Goal: Navigation & Orientation: Find specific page/section

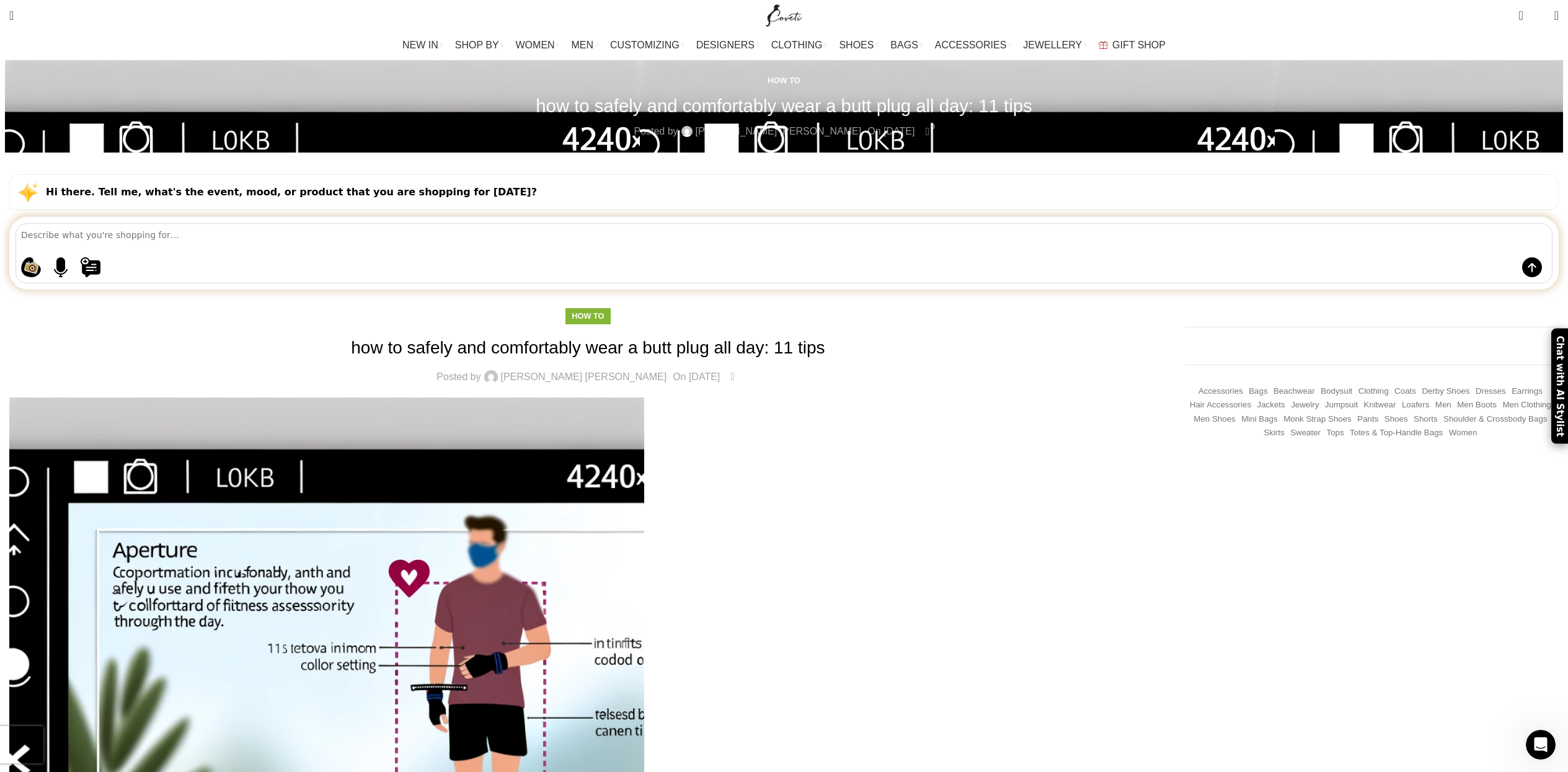
drag, startPoint x: 132, startPoint y: 294, endPoint x: 197, endPoint y: 124, distance: 182.0
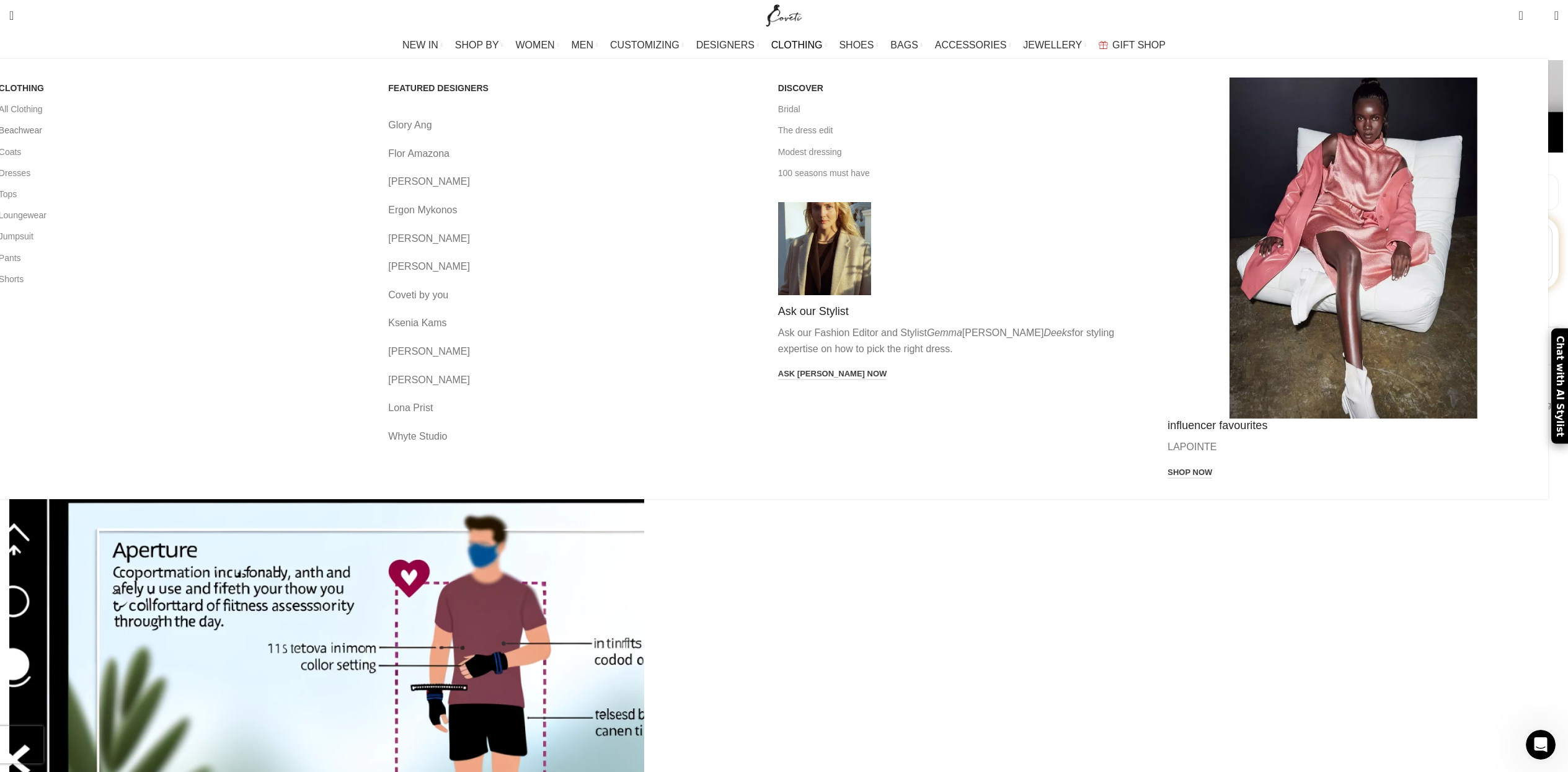
click at [370, 128] on link "Beachwear" at bounding box center [184, 130] width 372 height 21
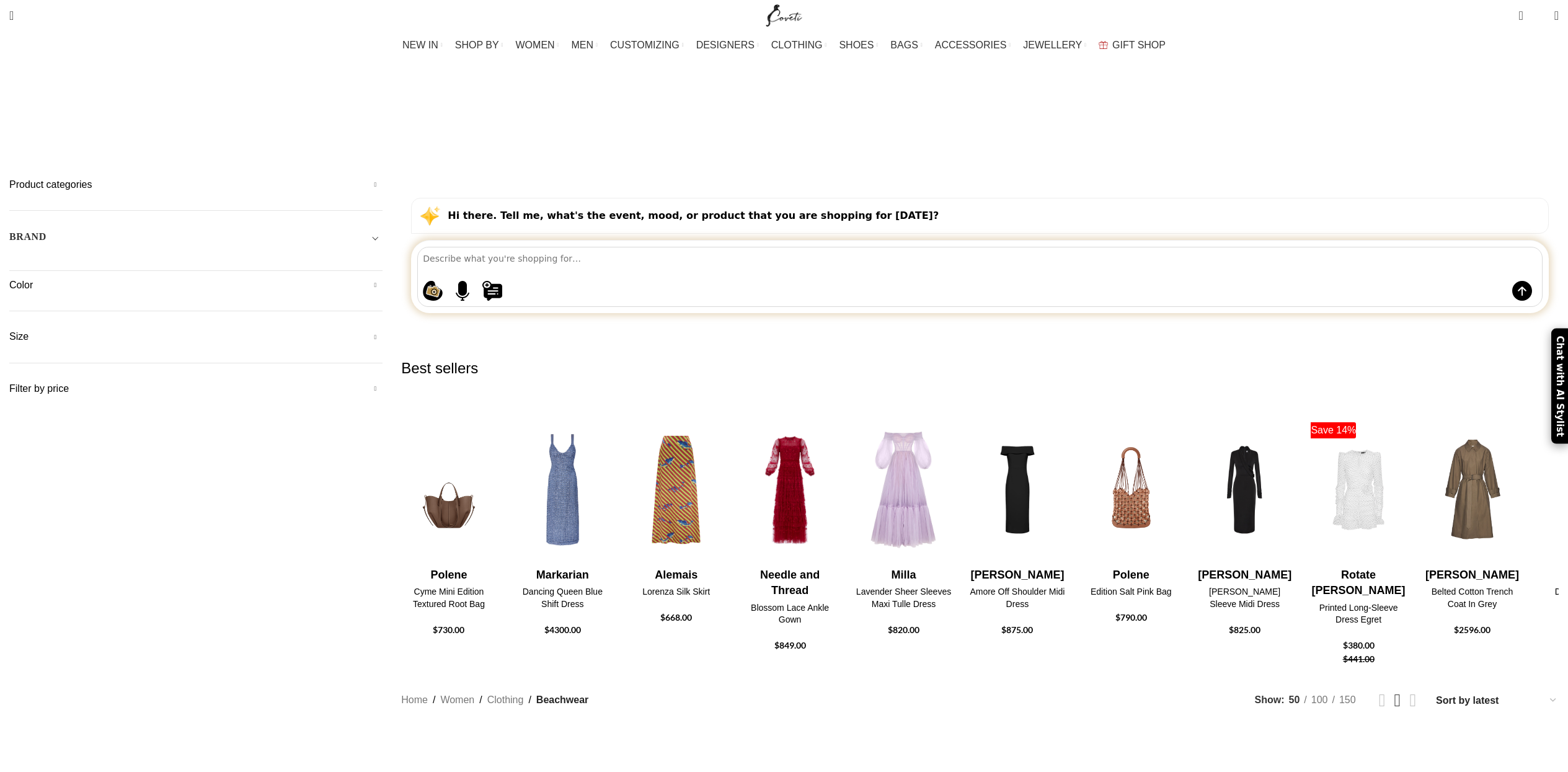
drag, startPoint x: 1250, startPoint y: 357, endPoint x: 1213, endPoint y: 40, distance: 319.2
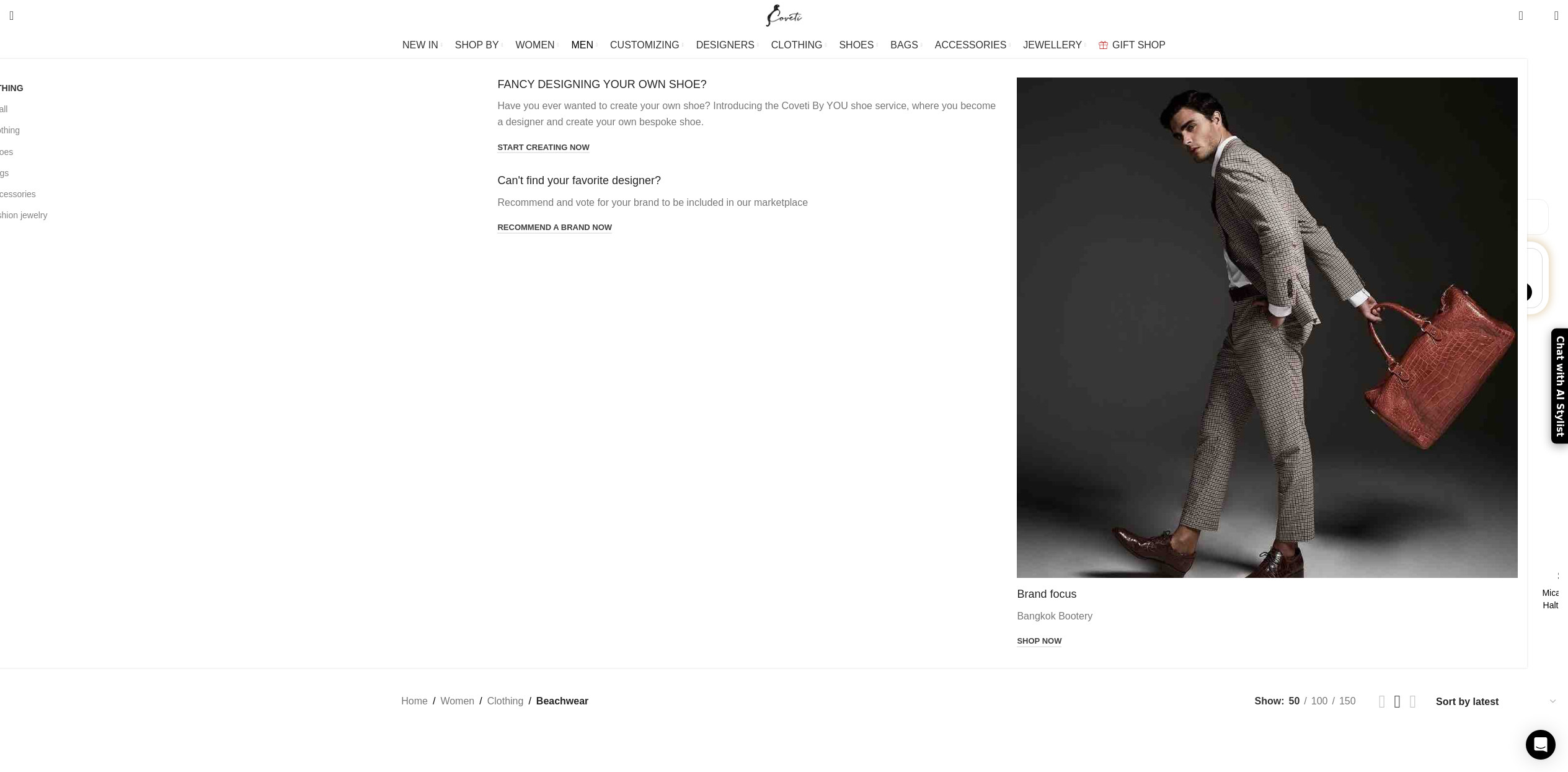
click at [598, 44] on link "MEN" at bounding box center [584, 45] width 26 height 25
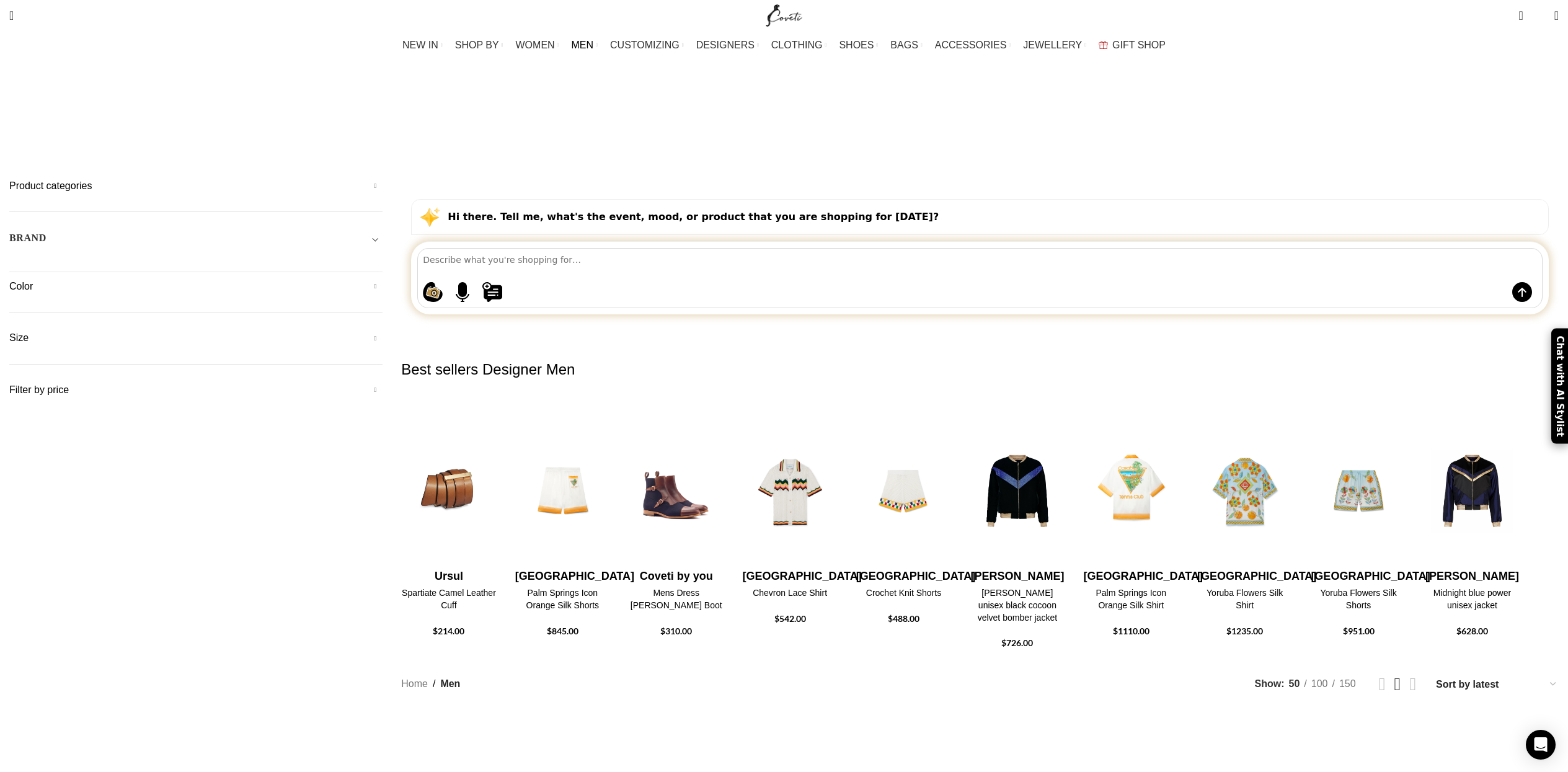
click at [382, 230] on span "Toggle filter" at bounding box center [375, 238] width 15 height 15
click at [382, 190] on div "Product categories Men Men Accessories Cases Men Belts Men Exotic Leather Men H…" at bounding box center [196, 288] width 374 height 218
